Goal: Share content

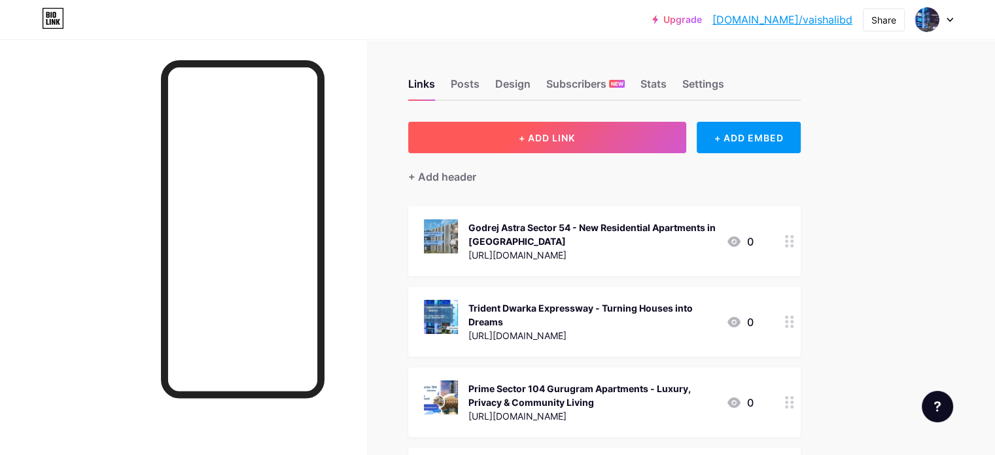
click at [575, 139] on span "+ ADD LINK" at bounding box center [547, 137] width 56 height 11
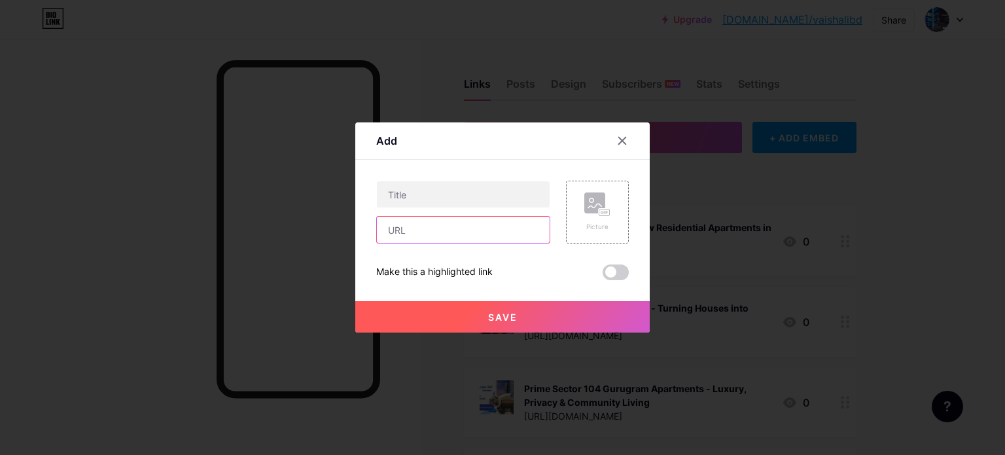
click at [411, 222] on input "text" at bounding box center [463, 230] width 173 height 26
paste input "[URL][PERSON_NAME][DOMAIN_NAME][PERSON_NAME]"
type input "[URL][PERSON_NAME][DOMAIN_NAME][PERSON_NAME]"
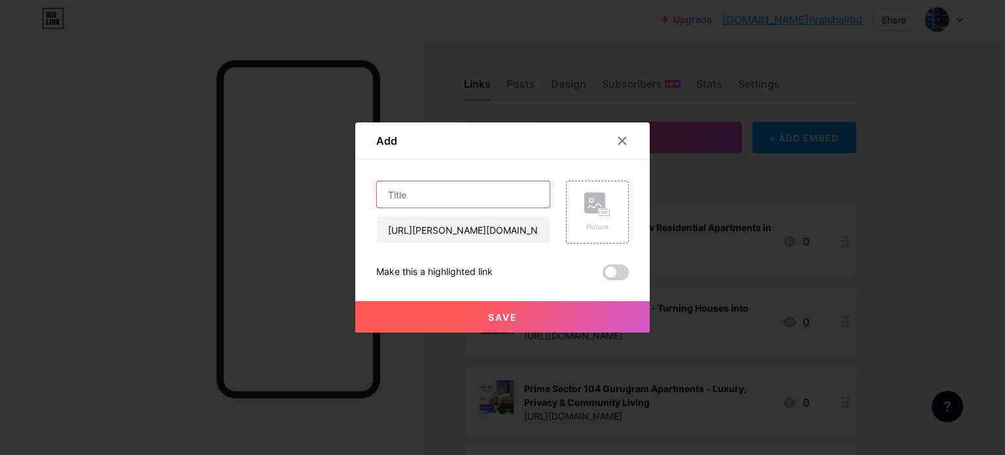
click at [436, 197] on input "text" at bounding box center [463, 194] width 173 height 26
paste input "[PERSON_NAME] Realty Wadala | Upcoming Residential Development In [GEOGRAPHIC_D…"
type input "[PERSON_NAME] Realty Wadala | Upcoming Residential Development In [GEOGRAPHIC_D…"
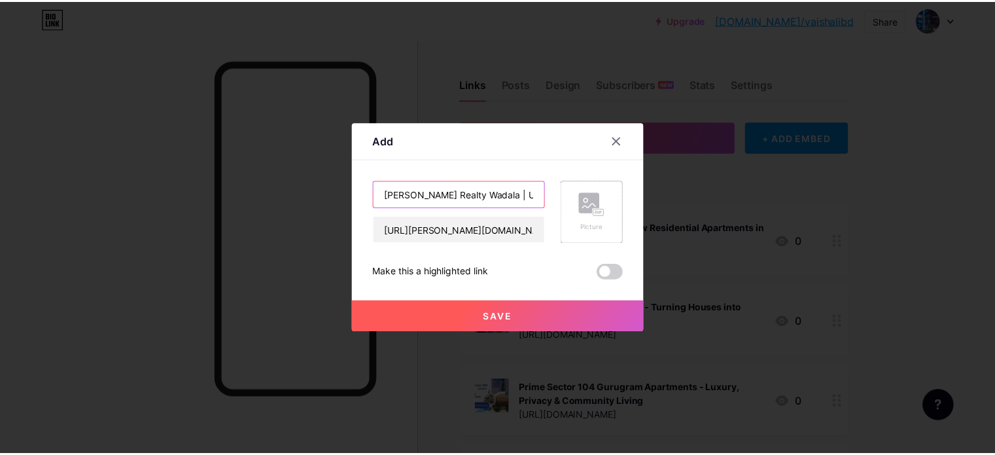
scroll to position [0, 162]
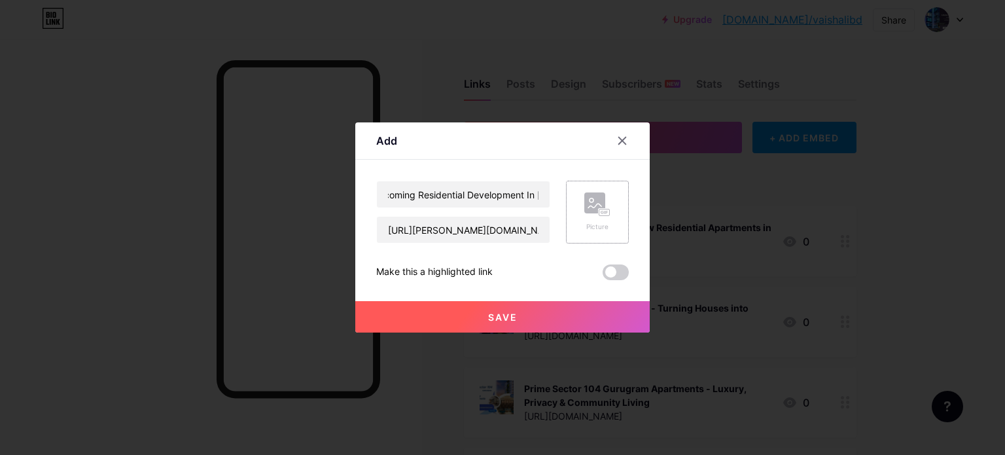
click at [591, 207] on rect at bounding box center [594, 202] width 21 height 21
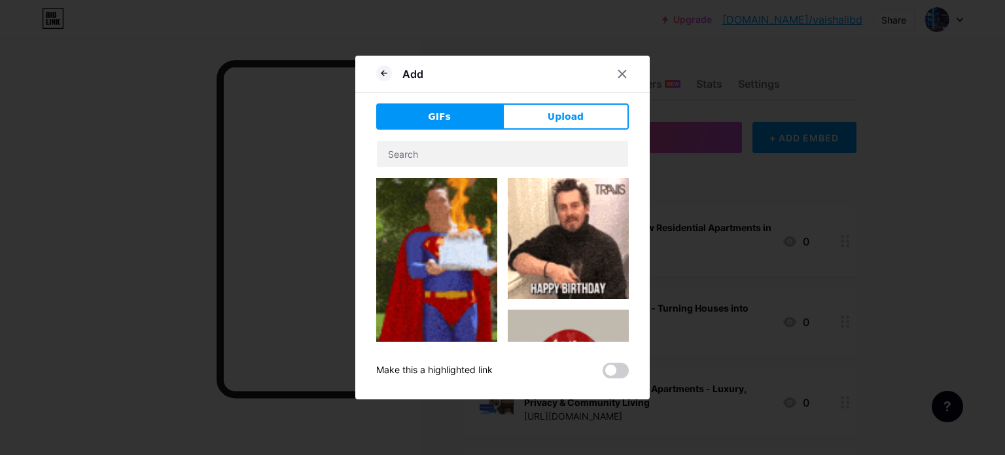
click at [540, 122] on button "Upload" at bounding box center [565, 116] width 126 height 26
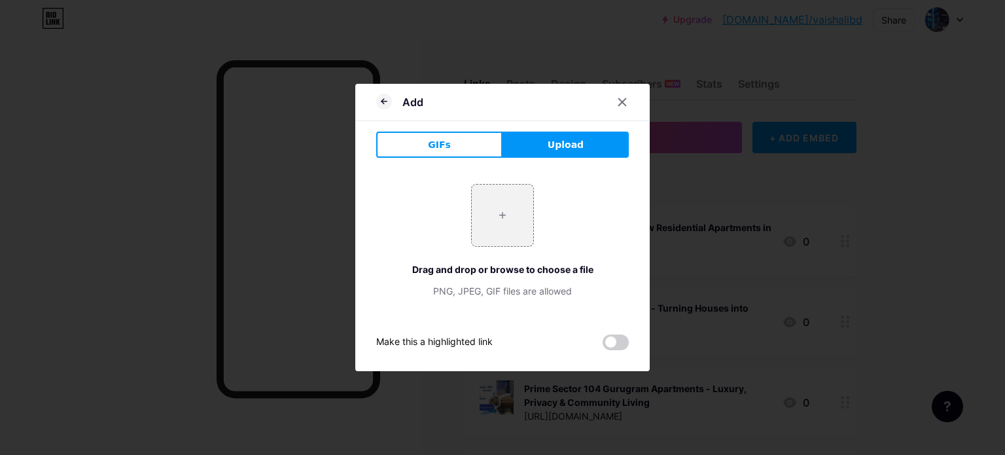
click at [547, 116] on div "Add" at bounding box center [502, 105] width 294 height 31
click at [500, 209] on input "file" at bounding box center [502, 214] width 61 height 61
type input "C:\fakepath\2.jpg"
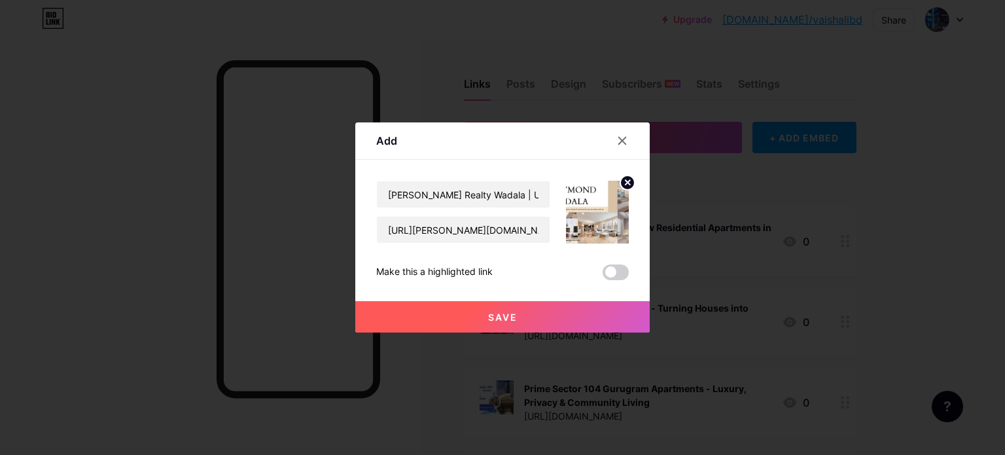
click at [489, 315] on span "Save" at bounding box center [502, 316] width 29 height 11
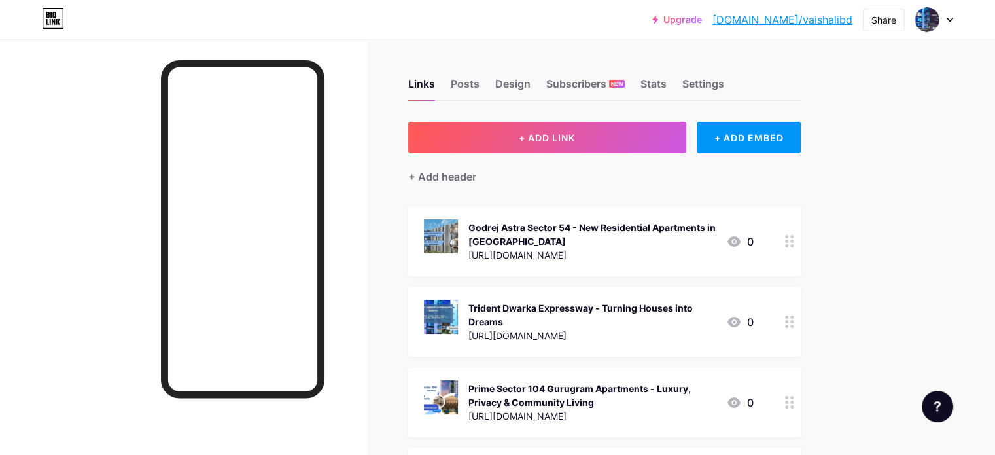
click at [878, 31] on div "Share" at bounding box center [884, 20] width 42 height 24
click at [875, 16] on div "Share" at bounding box center [883, 20] width 25 height 14
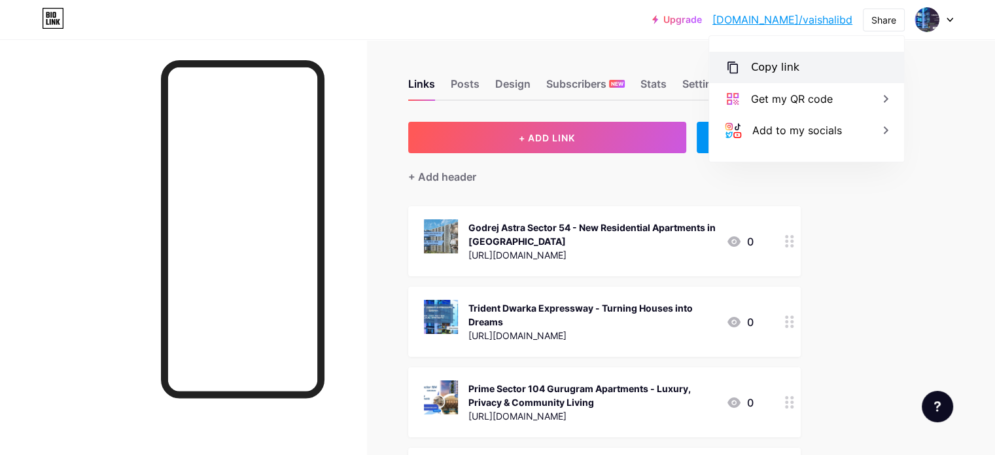
click at [746, 67] on div "Copy link" at bounding box center [806, 67] width 195 height 31
